Goal: Subscribe to service/newsletter

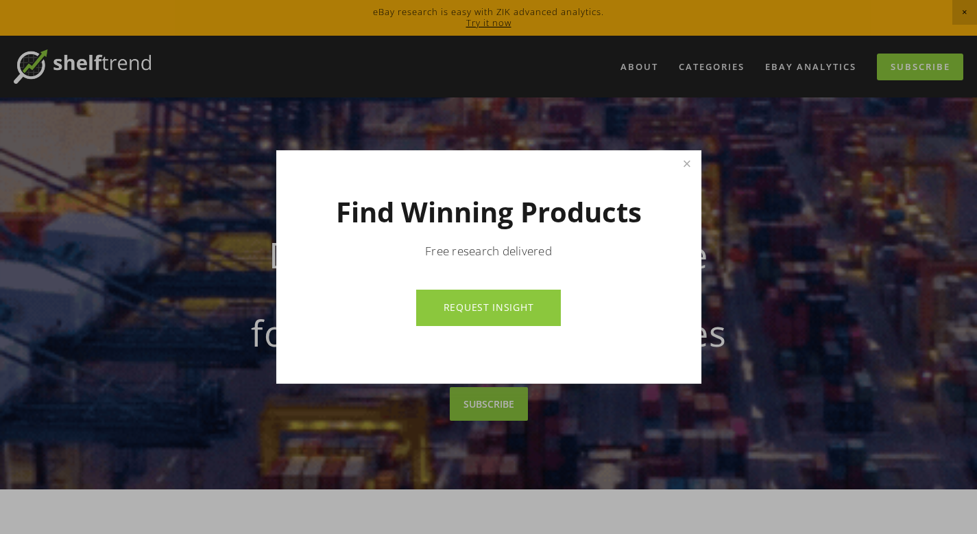
click at [516, 305] on link "REQUEST INSIGHT" at bounding box center [488, 307] width 145 height 36
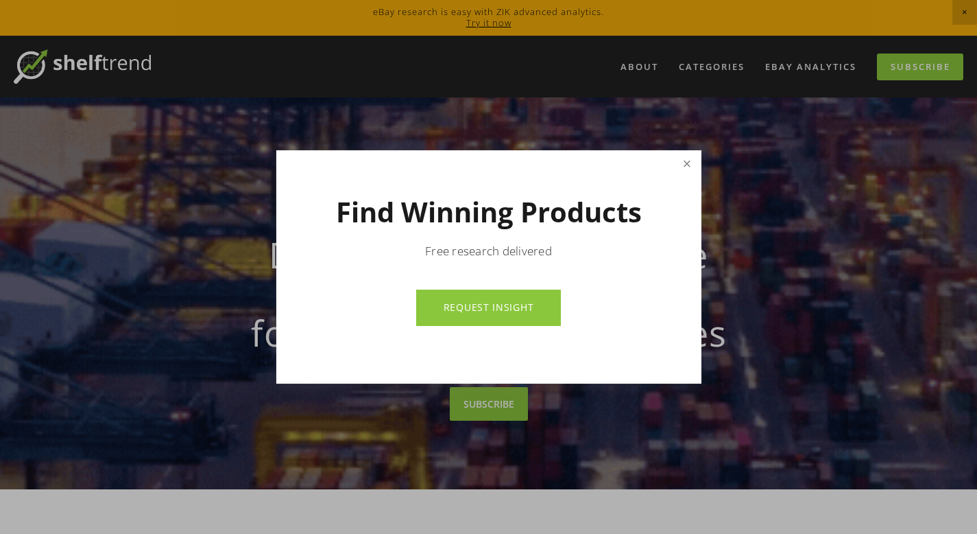
click at [687, 164] on link "Close" at bounding box center [687, 164] width 24 height 24
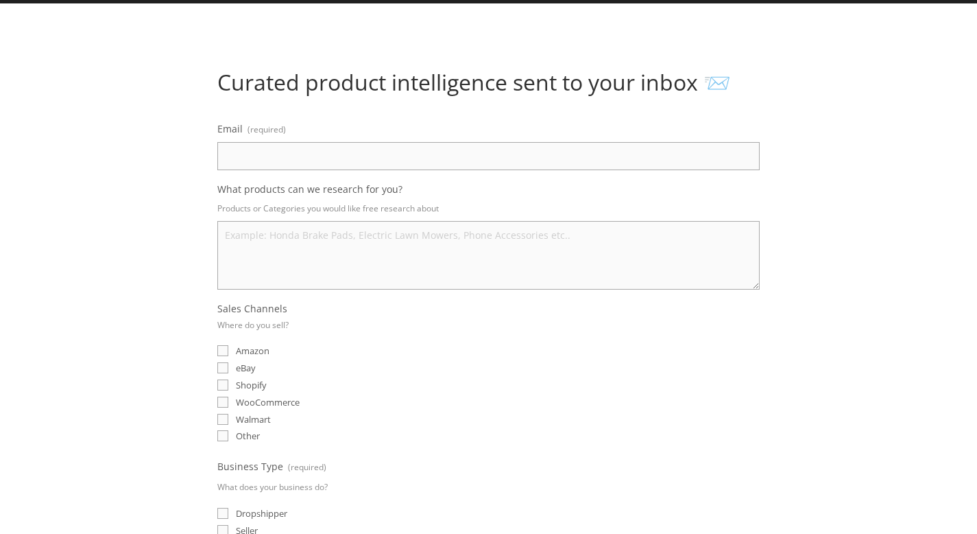
scroll to position [97, 0]
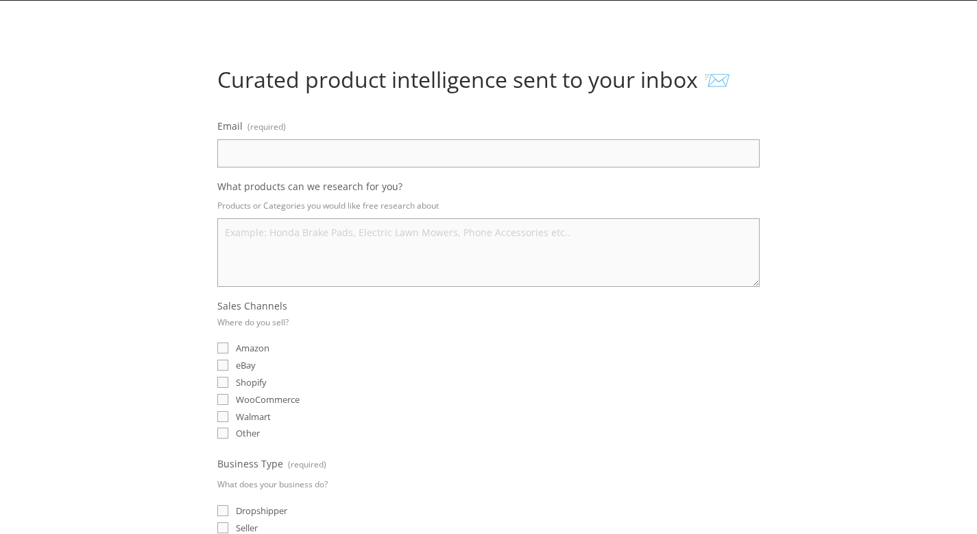
click at [318, 152] on input "Email (required)" at bounding box center [488, 153] width 542 height 28
click at [398, 151] on input "Email (required)" at bounding box center [488, 153] width 542 height 28
paste input "ShelfTrend:"
type input "ShelfTrend:"
click at [413, 150] on input "Email (required)" at bounding box center [488, 153] width 542 height 28
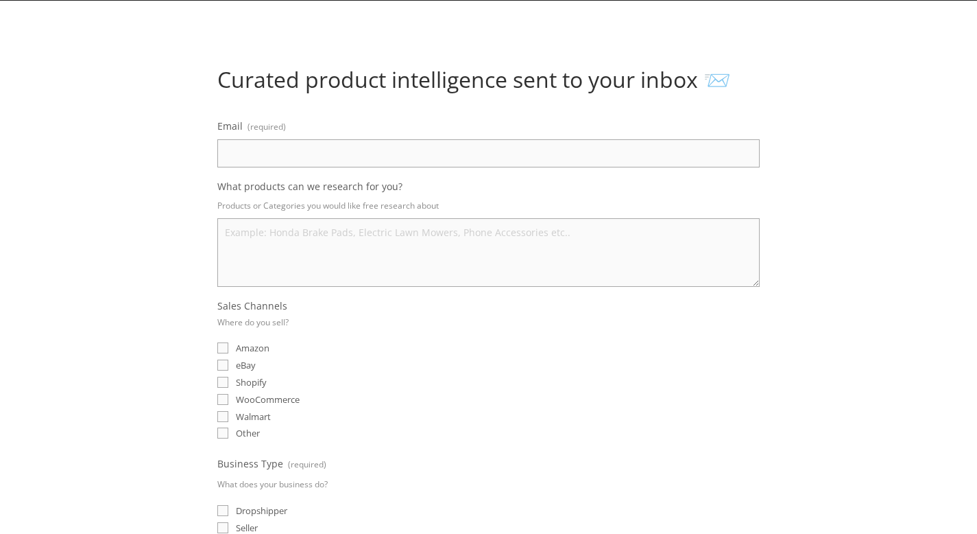
paste input "[EMAIL_ADDRESS][DOMAIN_NAME]"
type input "[EMAIL_ADDRESS][DOMAIN_NAME]"
click at [412, 223] on textarea "What products can we research for you?" at bounding box center [488, 252] width 542 height 69
click at [336, 241] on textarea "What products can we research for you?" at bounding box center [488, 252] width 542 height 69
click at [390, 237] on textarea "What products can we research for you?" at bounding box center [488, 252] width 542 height 69
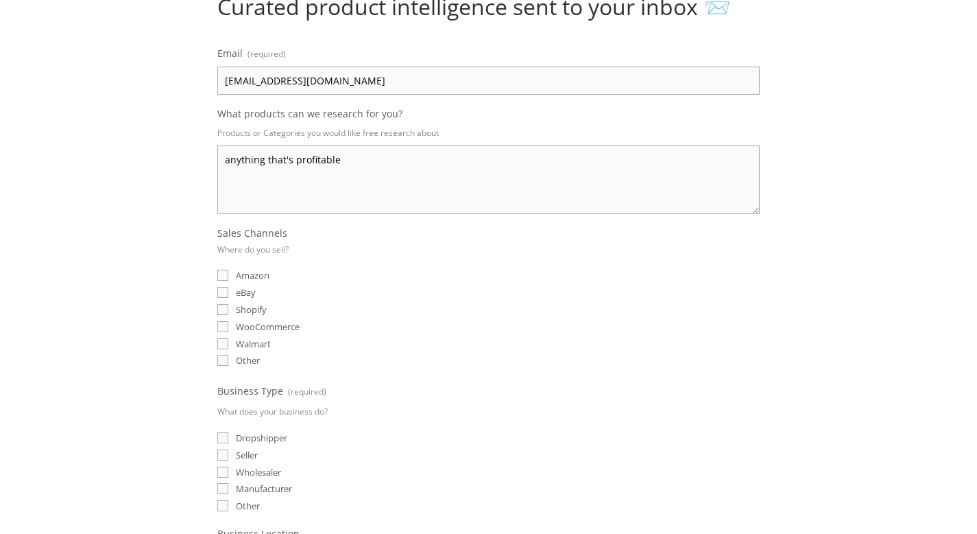
scroll to position [180, 0]
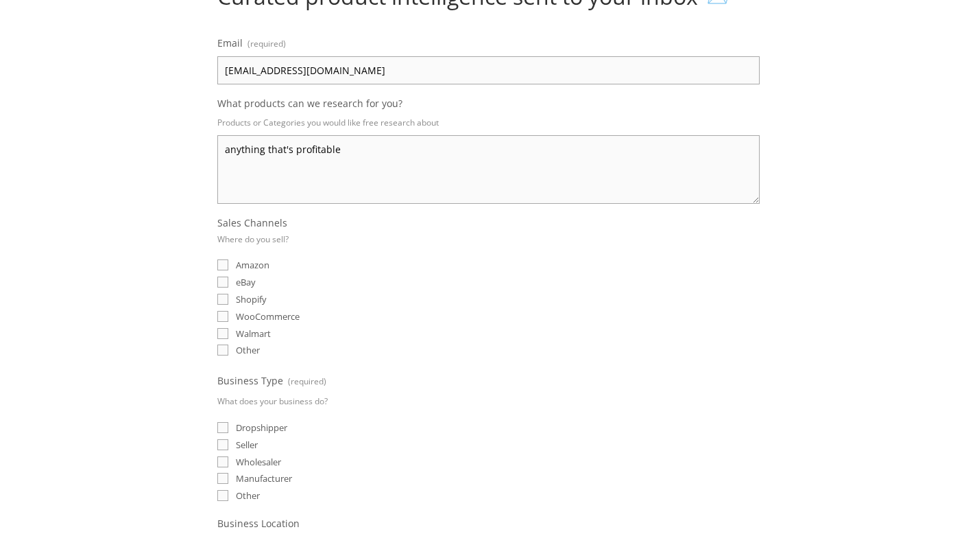
type textarea "anything that's profitable"
click at [221, 278] on input "eBay" at bounding box center [222, 281] width 11 height 11
checkbox input "true"
click at [223, 259] on input "Amazon" at bounding box center [222, 264] width 11 height 11
checkbox input "true"
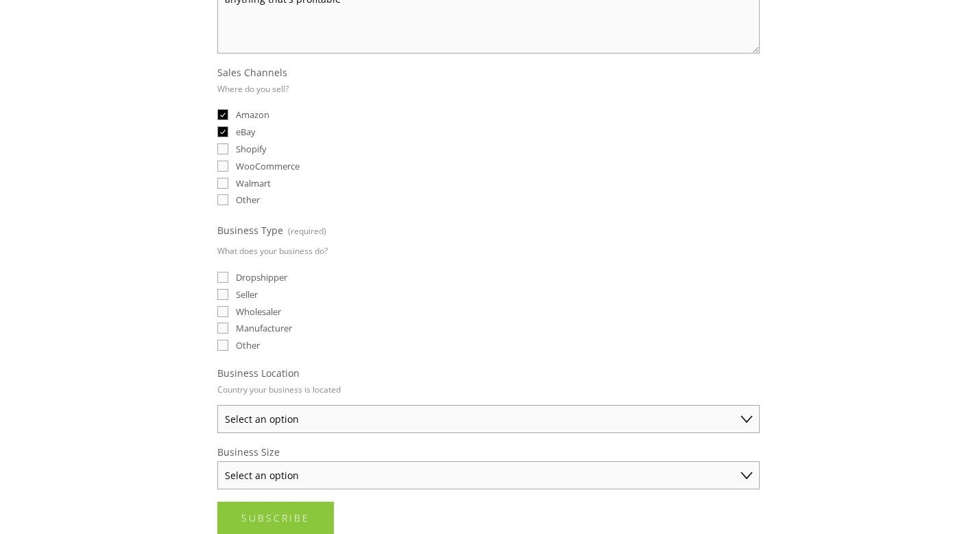
scroll to position [343, 0]
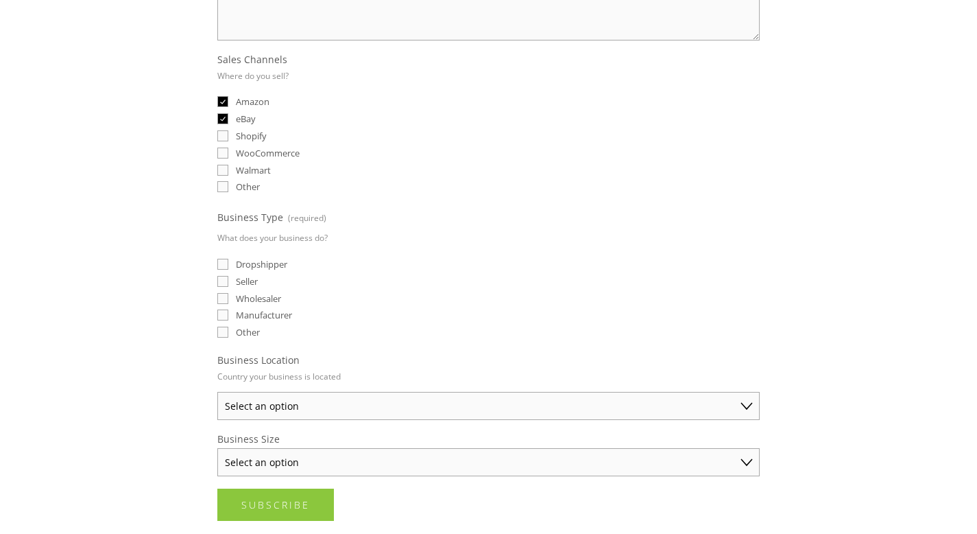
click at [219, 261] on input "Dropshipper" at bounding box center [222, 264] width 11 height 11
checkbox input "true"
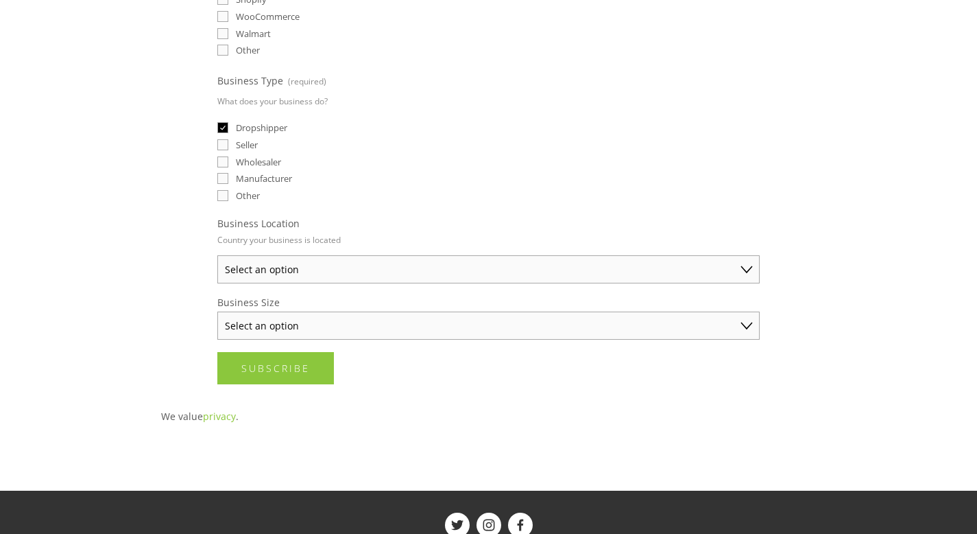
scroll to position [499, 0]
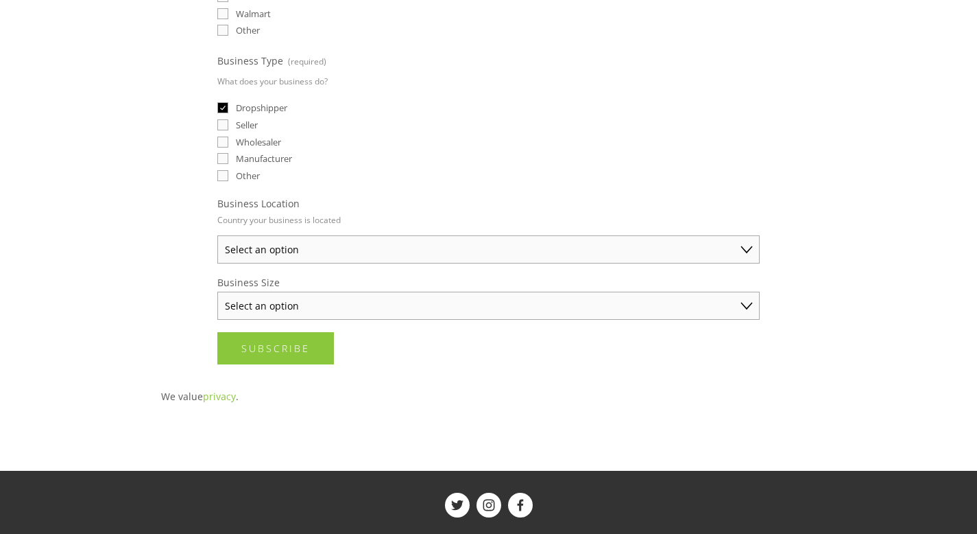
click at [451, 245] on select "Select an option [GEOGRAPHIC_DATA] [GEOGRAPHIC_DATA] [GEOGRAPHIC_DATA] [GEOGRAP…" at bounding box center [488, 249] width 542 height 28
click at [217, 235] on select "Select an option [GEOGRAPHIC_DATA] [GEOGRAPHIC_DATA] [GEOGRAPHIC_DATA] [GEOGRAP…" at bounding box center [488, 249] width 542 height 28
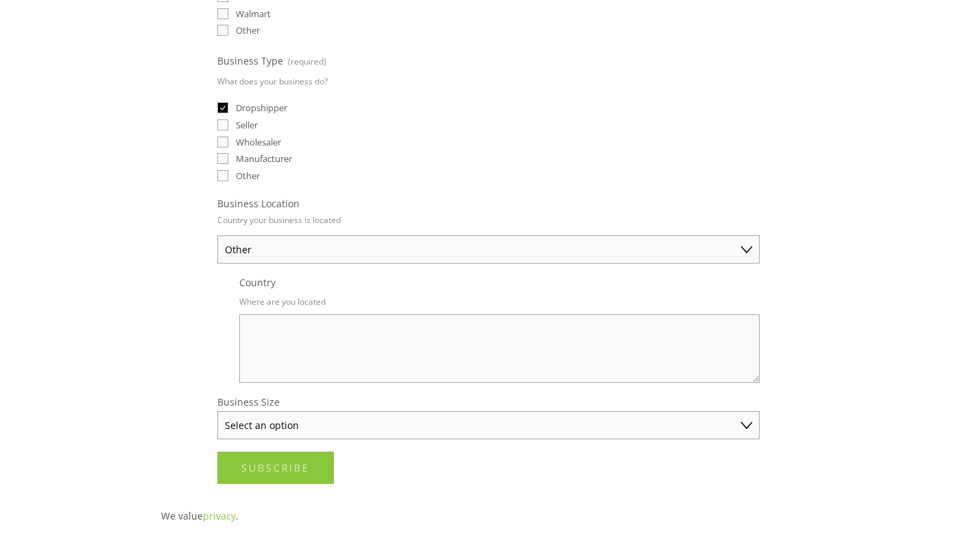
click at [354, 329] on textarea "Country" at bounding box center [499, 348] width 521 height 69
click at [477, 250] on select "[GEOGRAPHIC_DATA] [GEOGRAPHIC_DATA] [GEOGRAPHIC_DATA] [GEOGRAPHIC_DATA] [GEOGRA…" at bounding box center [488, 249] width 542 height 28
select select "[GEOGRAPHIC_DATA]"
click at [217, 235] on select "[GEOGRAPHIC_DATA] [GEOGRAPHIC_DATA] [GEOGRAPHIC_DATA] [GEOGRAPHIC_DATA] [GEOGRA…" at bounding box center [488, 249] width 542 height 28
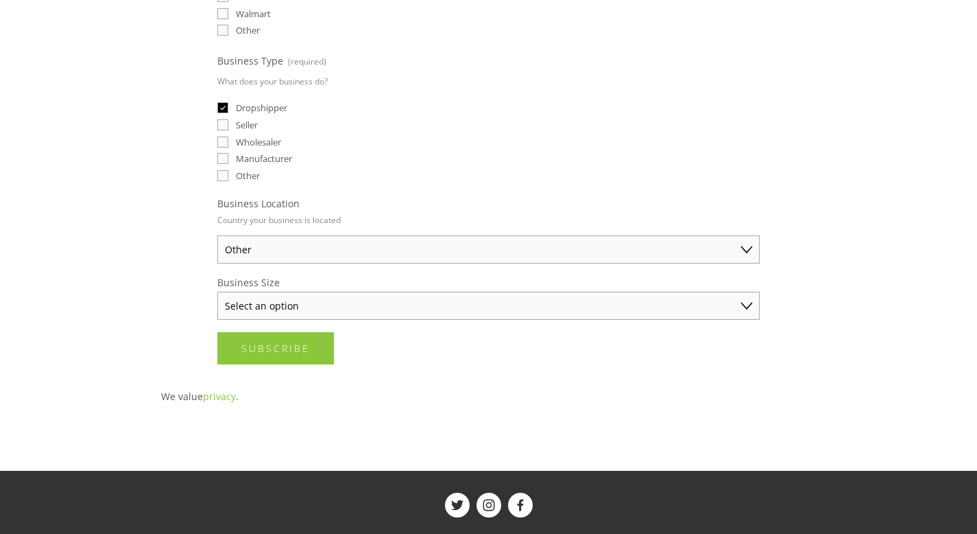
click at [451, 305] on select "Select an option Solo Merchant (under $50K annual sales) Small Business ($50K -…" at bounding box center [488, 305] width 542 height 28
select select "Small Business ($50K - $250K annual sales)"
click at [217, 291] on select "Select an option Solo Merchant (under $50K annual sales) Small Business ($50K -…" at bounding box center [488, 305] width 542 height 28
click at [304, 344] on span "Subscribe" at bounding box center [275, 348] width 69 height 13
